Goal: Task Accomplishment & Management: Complete application form

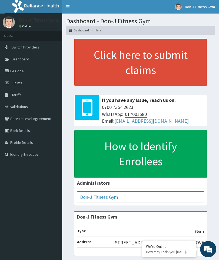
click at [21, 82] on span "Claims" at bounding box center [17, 82] width 11 height 5
click at [20, 85] on span "Claims" at bounding box center [17, 82] width 11 height 5
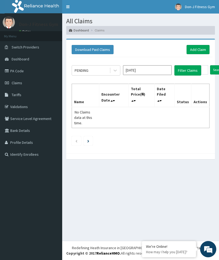
click at [199, 50] on link "Add Claim" at bounding box center [198, 49] width 23 height 9
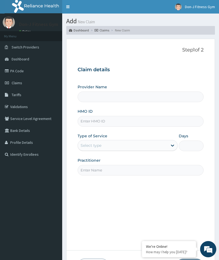
type input "Don-J Fitness Gym"
type input "1"
click at [85, 122] on input "HMO ID" at bounding box center [141, 121] width 126 height 11
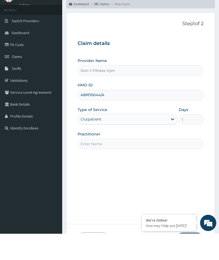
type input "ABP/10044/A"
click at [90, 165] on input "Practitioner" at bounding box center [141, 170] width 126 height 11
type input "Onyebuchi Marcus Nnanna"
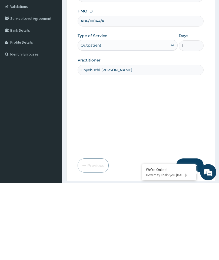
scroll to position [28, 0]
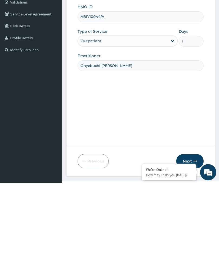
click at [193, 231] on button "Next" at bounding box center [190, 238] width 27 height 14
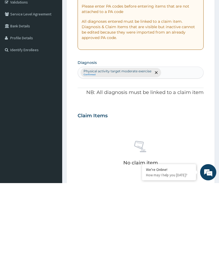
scroll to position [22, 0]
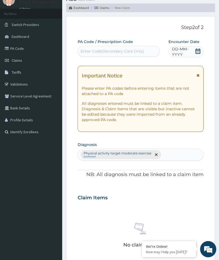
click at [199, 53] on icon at bounding box center [198, 50] width 5 height 5
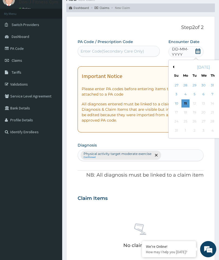
click at [186, 102] on div "11" at bounding box center [186, 103] width 8 height 8
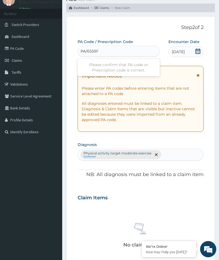
type input "PA/6559FD"
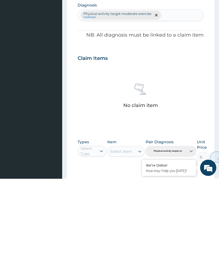
scroll to position [93, 0]
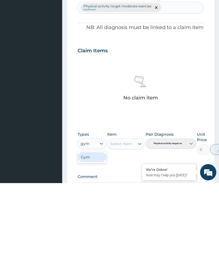
click at [91, 229] on div "Gym" at bounding box center [92, 234] width 29 height 10
type input "gym"
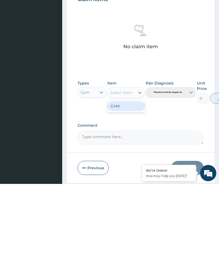
click at [130, 177] on div "GYM" at bounding box center [127, 182] width 38 height 10
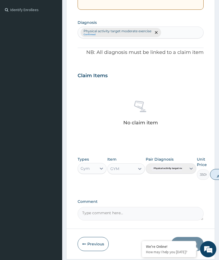
click at [216, 172] on button "Add" at bounding box center [221, 174] width 22 height 11
type input "0"
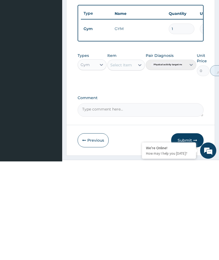
scroll to position [125, 0]
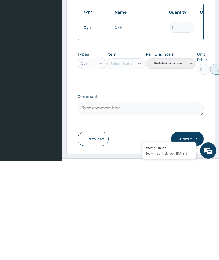
click at [99, 200] on textarea "Comment" at bounding box center [141, 207] width 126 height 14
type textarea "Gym session"
click at [187, 231] on button "Submit" at bounding box center [187, 238] width 33 height 14
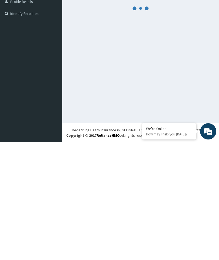
scroll to position [23, 0]
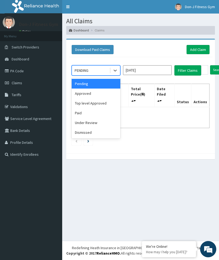
click at [85, 92] on div "Approved" at bounding box center [96, 94] width 49 height 10
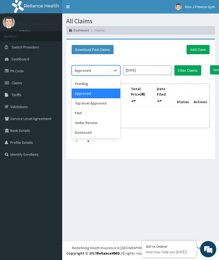
click at [93, 94] on div "Approved" at bounding box center [96, 94] width 49 height 10
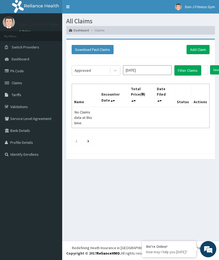
click at [187, 70] on button "Filter Claims" at bounding box center [188, 70] width 27 height 10
